Goal: Task Accomplishment & Management: Use online tool/utility

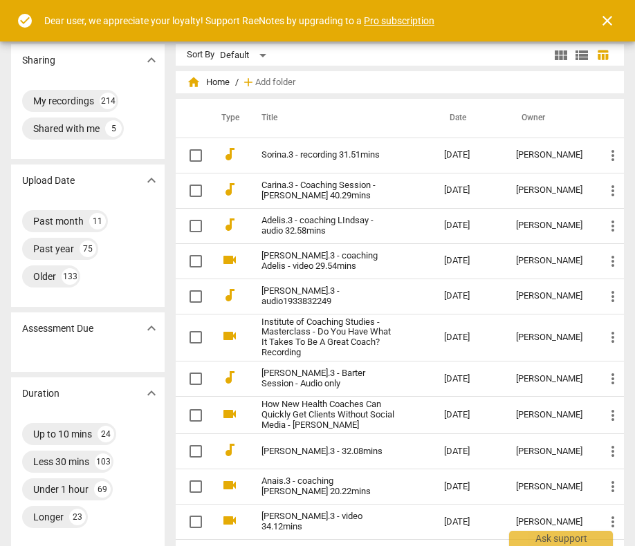
click at [610, 18] on span "close" at bounding box center [607, 20] width 17 height 17
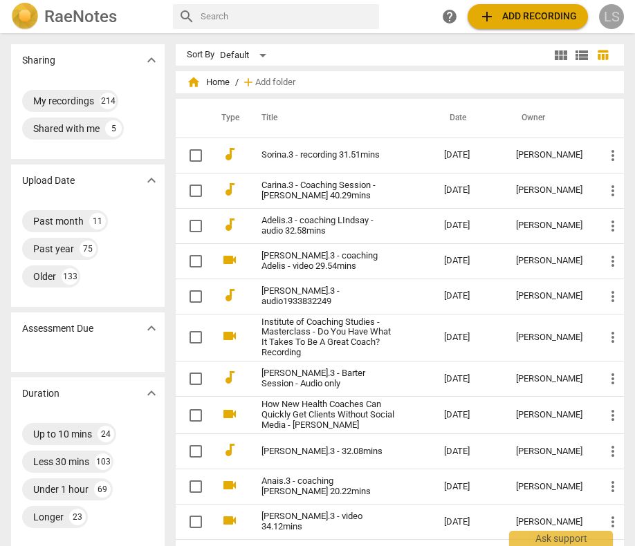
click at [609, 14] on div "LS" at bounding box center [611, 16] width 25 height 25
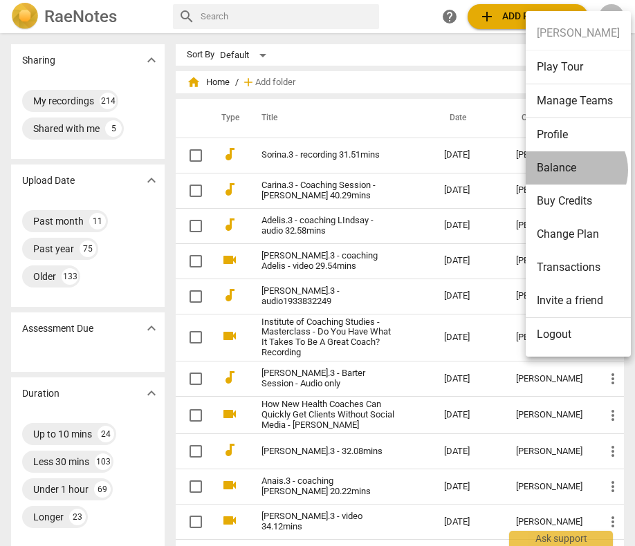
click at [573, 170] on li "Balance" at bounding box center [578, 167] width 105 height 33
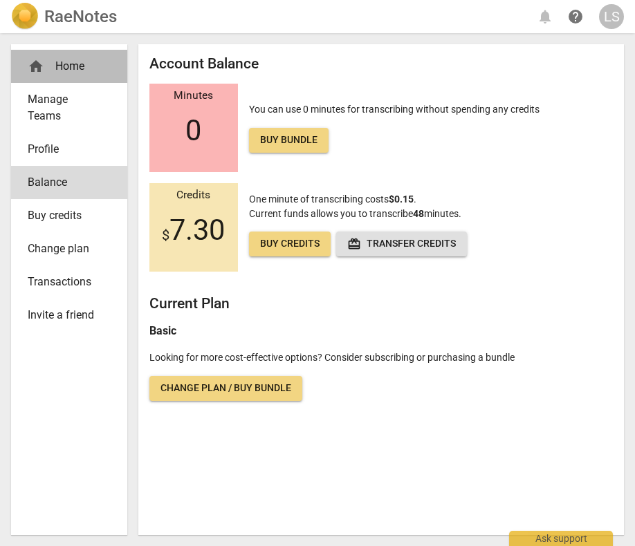
click at [73, 67] on div "home Home" at bounding box center [64, 66] width 72 height 17
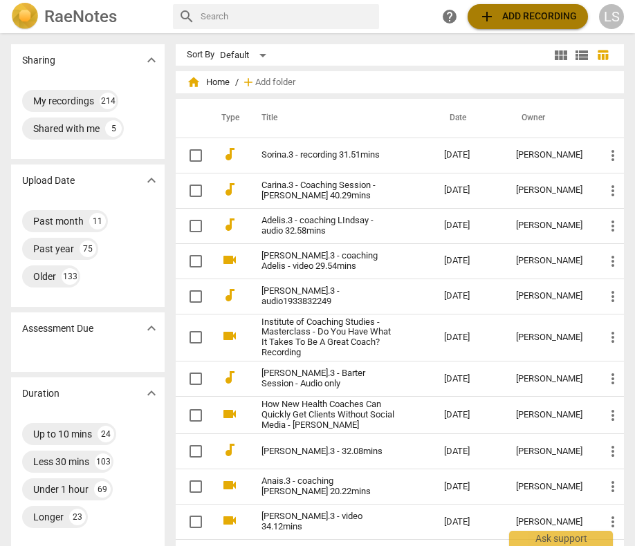
click at [518, 21] on span "add Add recording" at bounding box center [528, 16] width 98 height 17
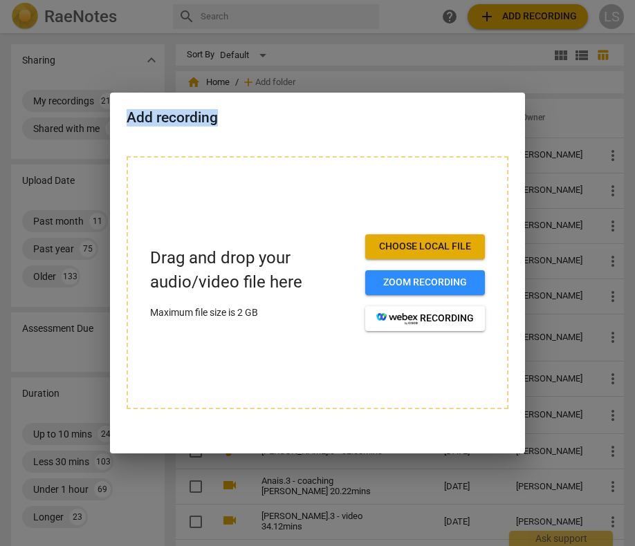
drag, startPoint x: 387, startPoint y: 111, endPoint x: 387, endPoint y: 101, distance: 9.7
click at [387, 101] on div "Add recording" at bounding box center [317, 117] width 415 height 48
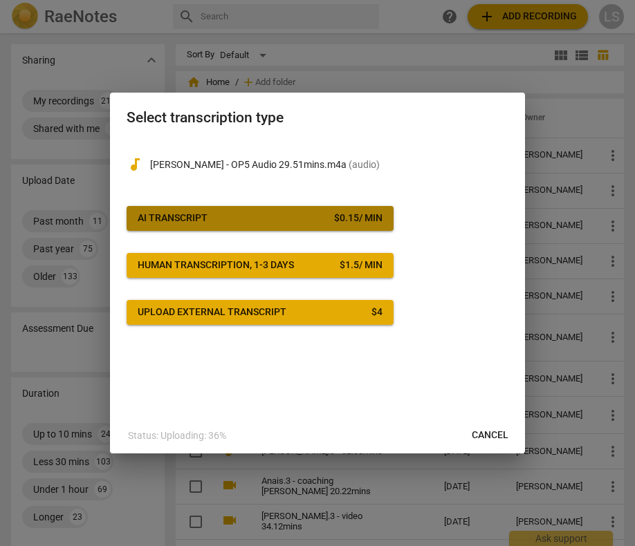
click at [187, 216] on div "AI Transcript" at bounding box center [173, 219] width 70 height 14
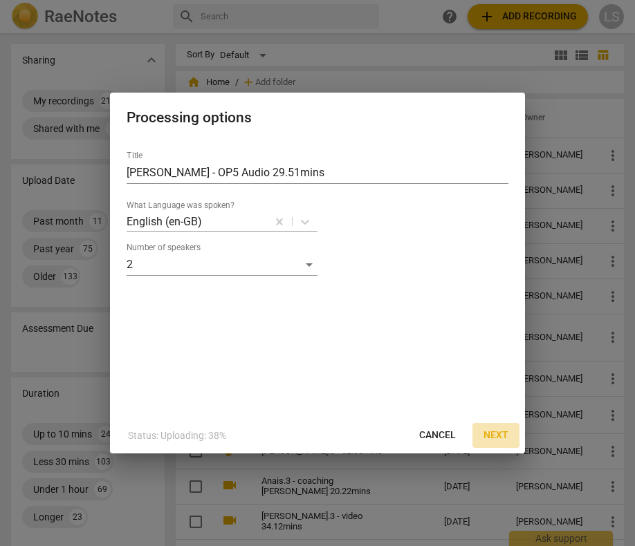
click at [496, 437] on span "Next" at bounding box center [495, 436] width 25 height 14
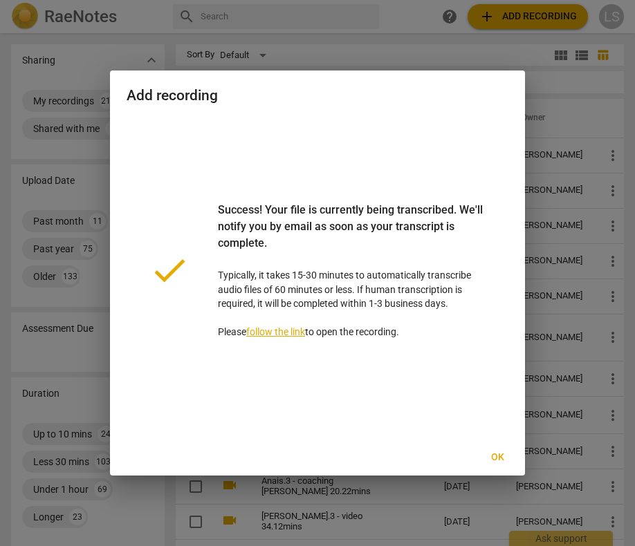
click at [497, 453] on span "Ok" at bounding box center [497, 458] width 22 height 14
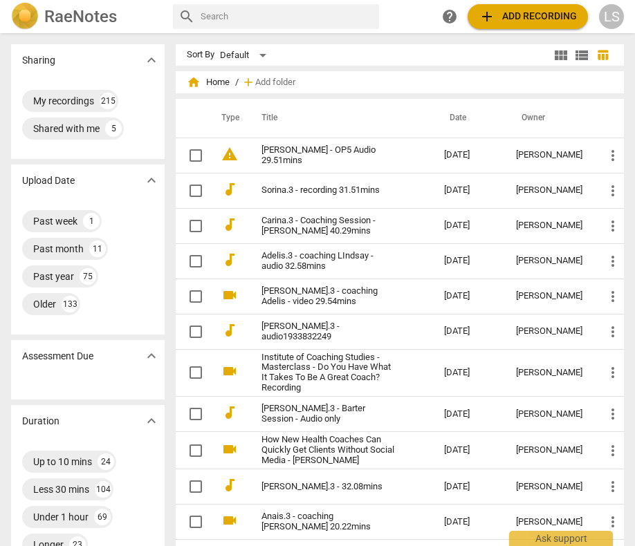
click at [614, 13] on div "LS" at bounding box center [611, 16] width 25 height 25
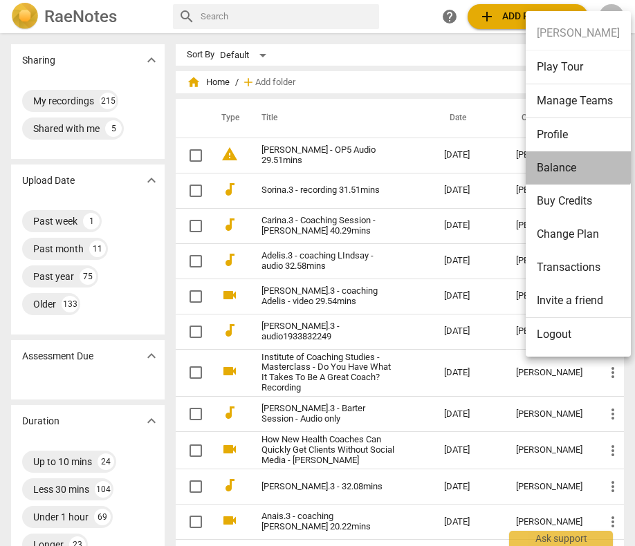
click at [577, 165] on li "Balance" at bounding box center [578, 167] width 105 height 33
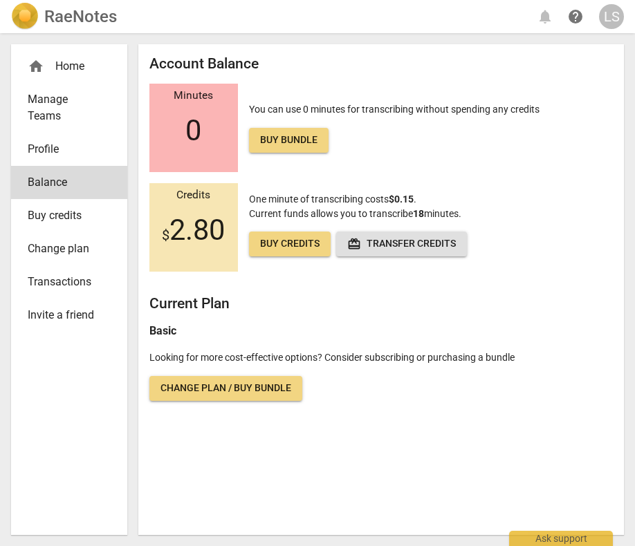
click at [77, 67] on div "home Home" at bounding box center [64, 66] width 72 height 17
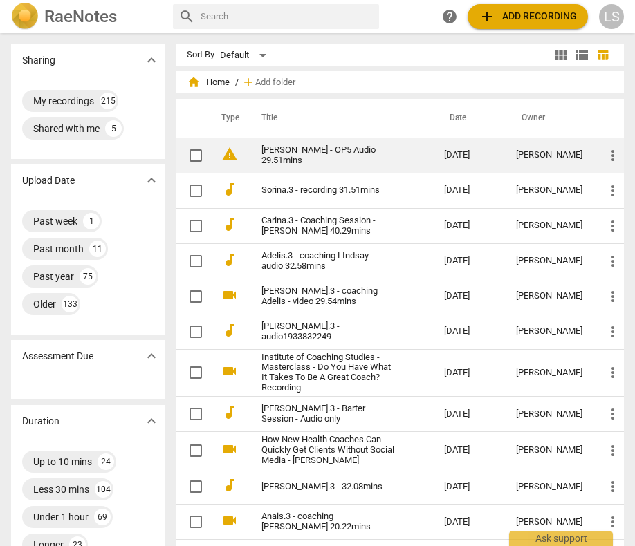
click at [271, 143] on td "[PERSON_NAME] - OP5 Audio 29.51mins" at bounding box center [339, 155] width 189 height 35
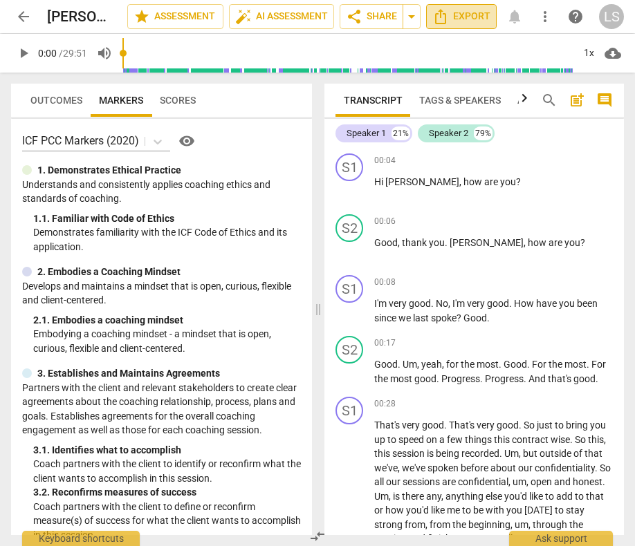
click at [474, 15] on span "Export" at bounding box center [461, 16] width 58 height 17
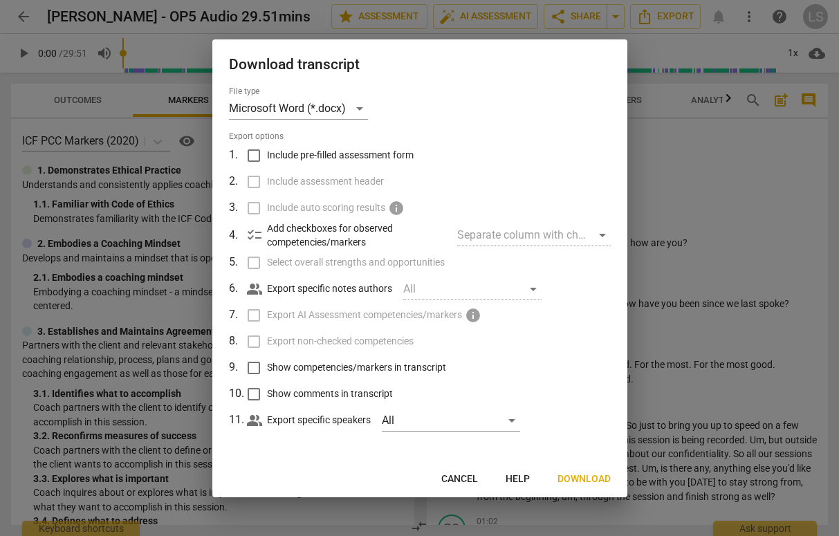
click at [584, 479] on span "Download" at bounding box center [583, 479] width 53 height 14
